Goal: Information Seeking & Learning: Learn about a topic

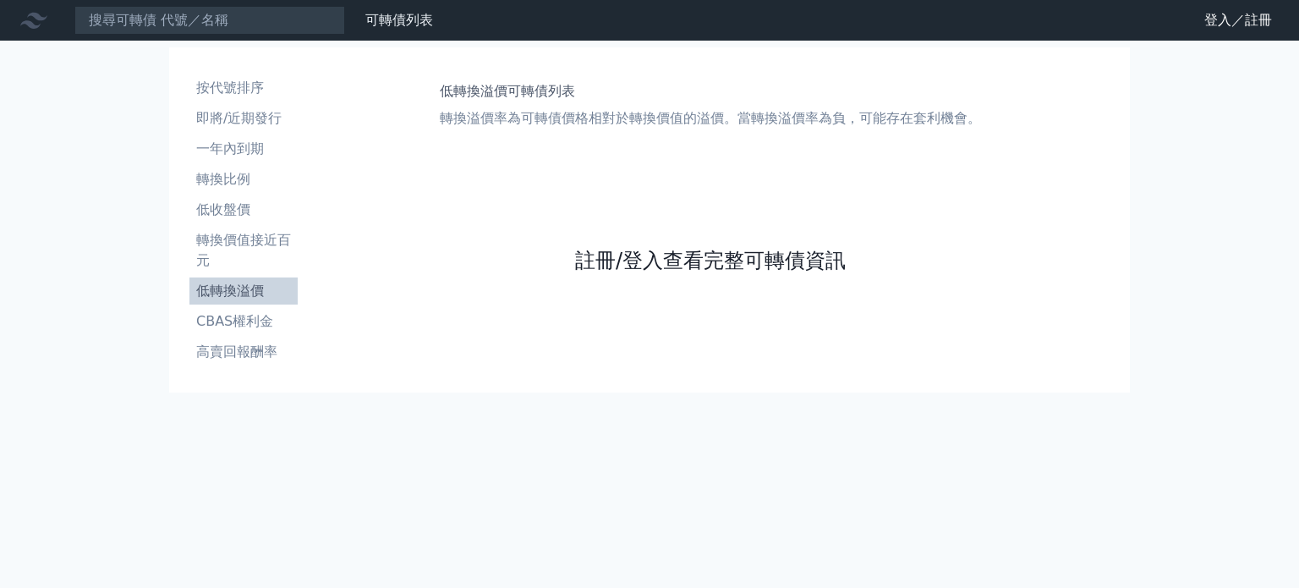
click at [688, 263] on link "註冊/登入查看完整可轉債資訊" at bounding box center [710, 260] width 271 height 27
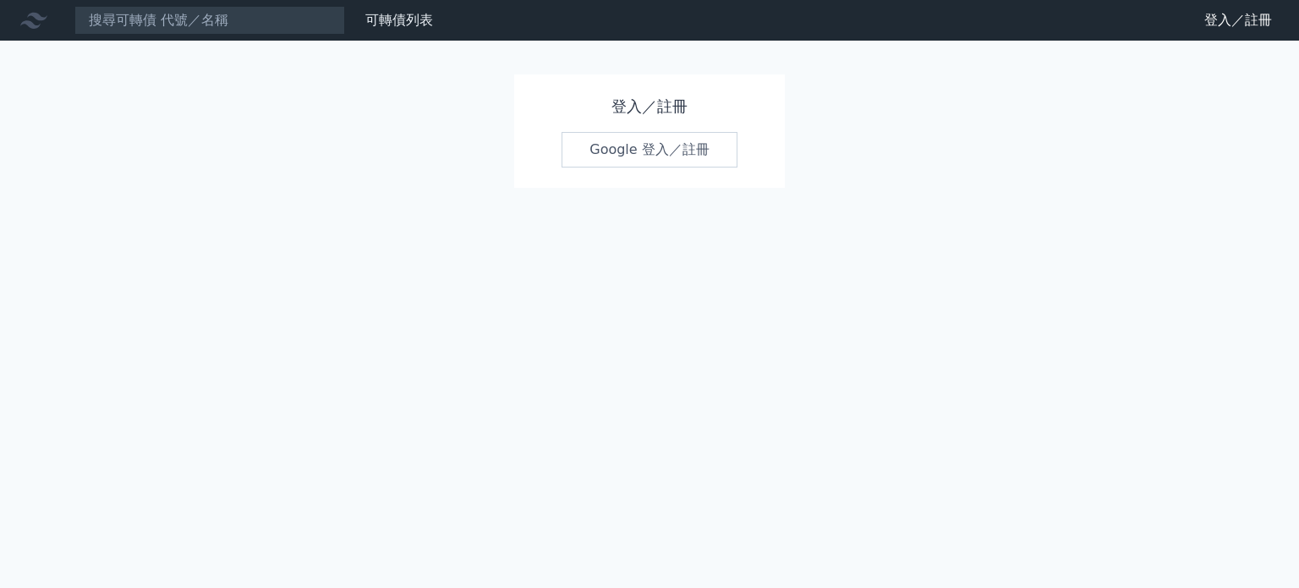
click at [678, 162] on link "Google 登入／註冊" at bounding box center [650, 150] width 176 height 36
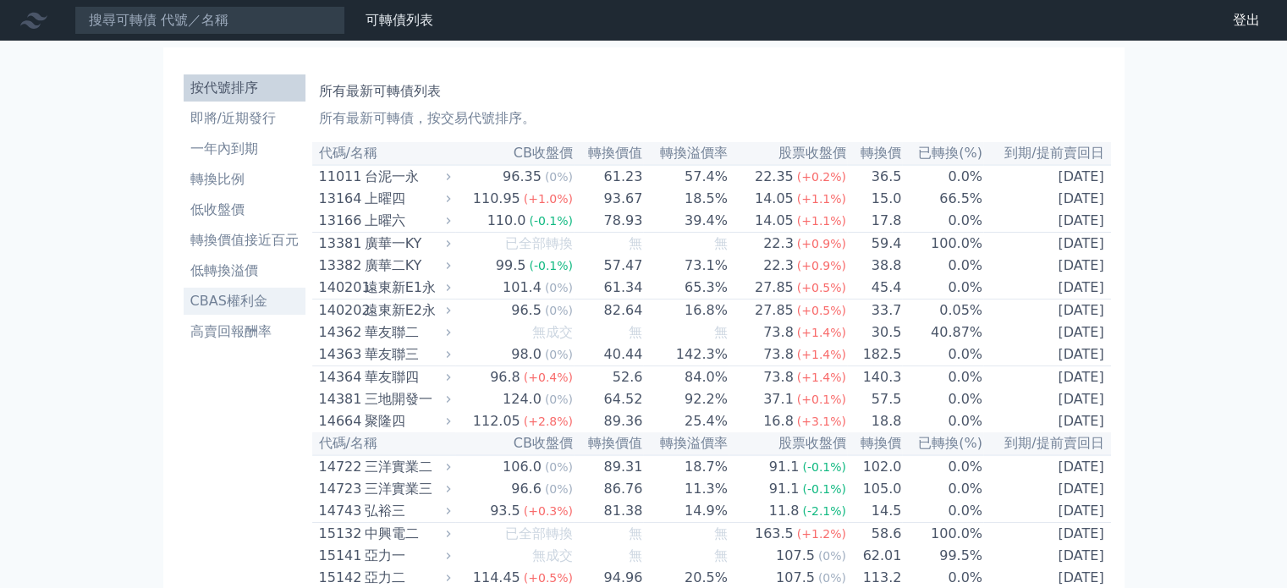
click at [222, 300] on li "CBAS權利金" at bounding box center [245, 301] width 122 height 20
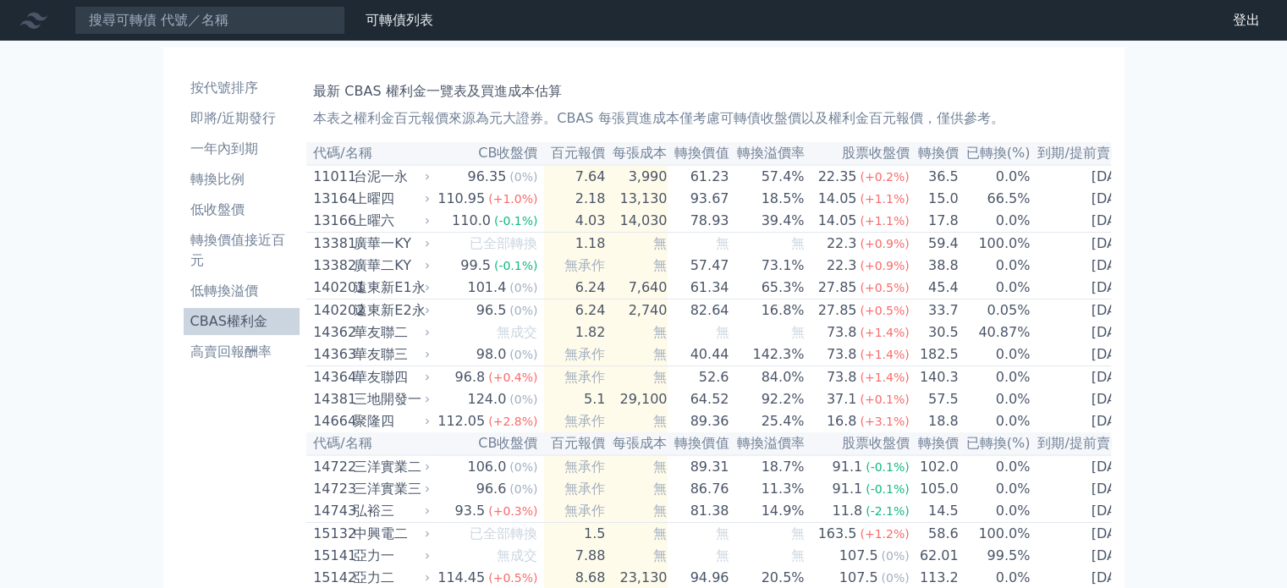
click at [1074, 160] on th "到期/提前賣回日" at bounding box center [1086, 153] width 112 height 23
click at [1108, 151] on th "到期/提前賣回日" at bounding box center [1086, 153] width 112 height 23
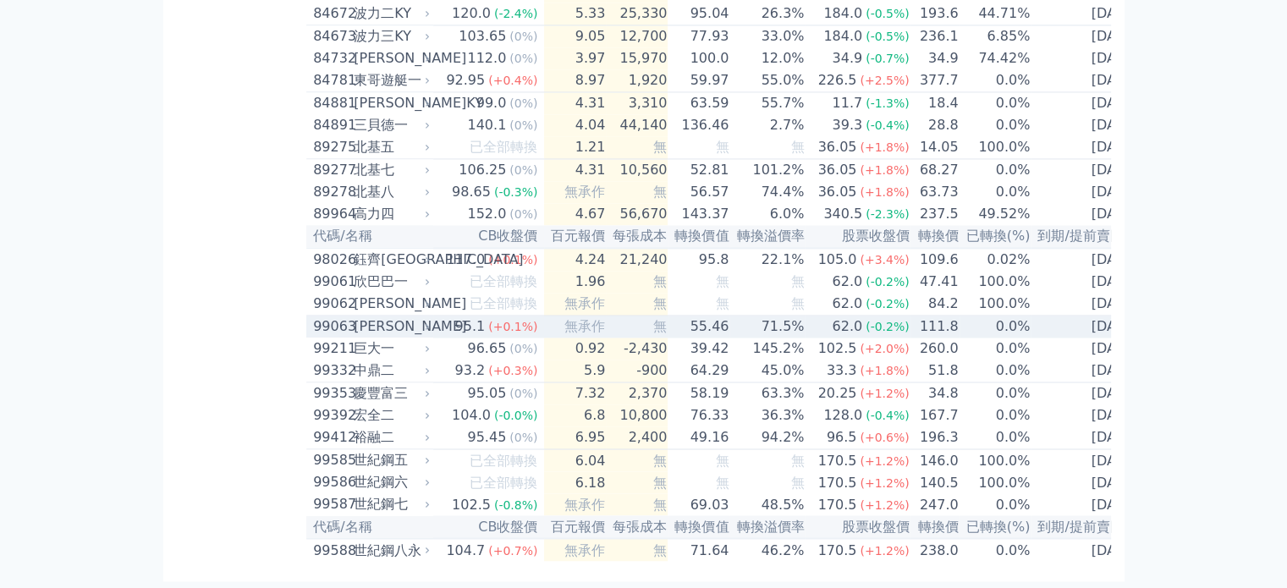
scroll to position [9689, 0]
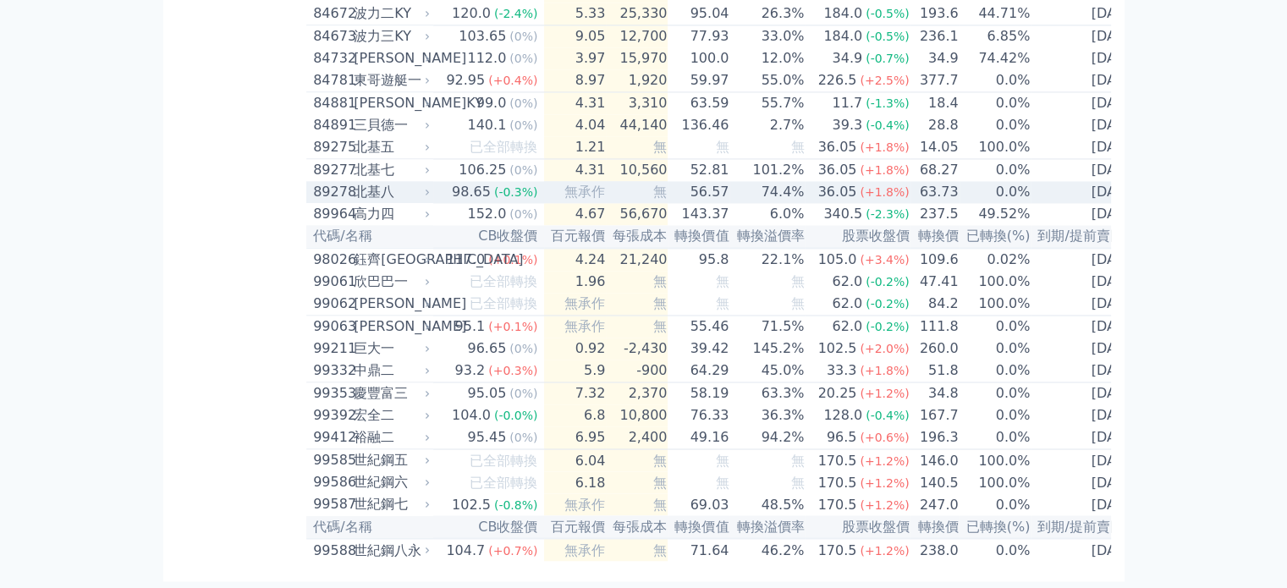
drag, startPoint x: 315, startPoint y: 374, endPoint x: 299, endPoint y: 397, distance: 27.9
click at [315, 203] on td "89278 北基八" at bounding box center [369, 192] width 127 height 22
